Goal: Obtain resource: Download file/media

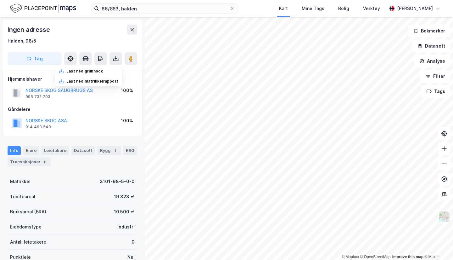
scroll to position [1, 0]
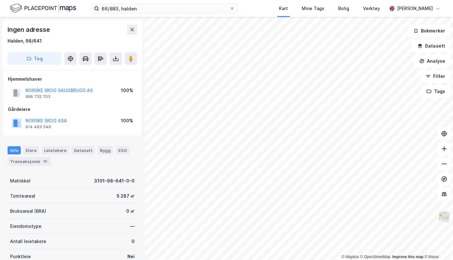
scroll to position [1, 0]
click at [116, 59] on icon at bounding box center [116, 58] width 6 height 6
click at [103, 81] on div "Last ned matrikkelrapport" at bounding box center [92, 80] width 52 height 5
